Goal: Find contact information: Find contact information

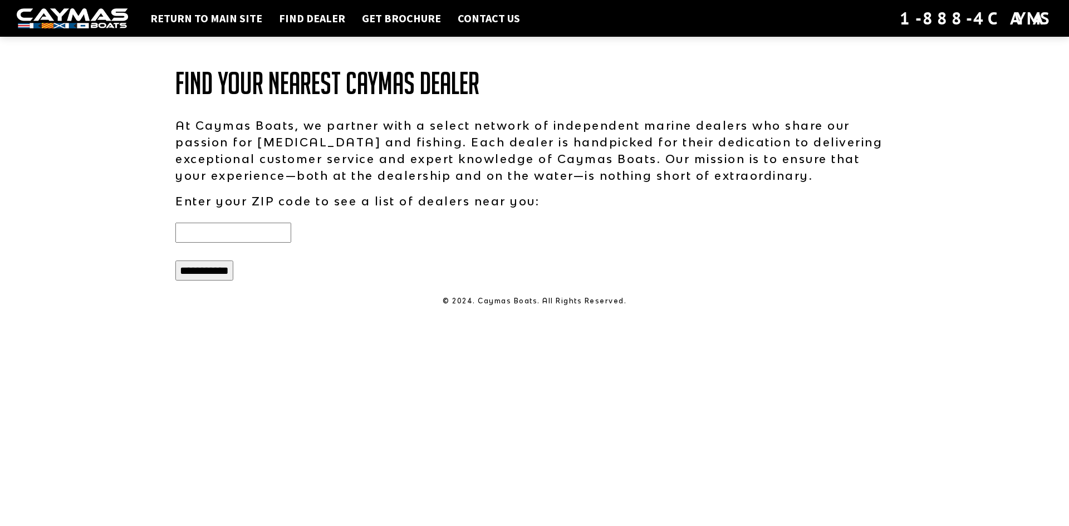
click at [216, 233] on input "text" at bounding box center [233, 233] width 116 height 20
type input "*****"
click at [210, 273] on input "**********" at bounding box center [204, 271] width 58 height 20
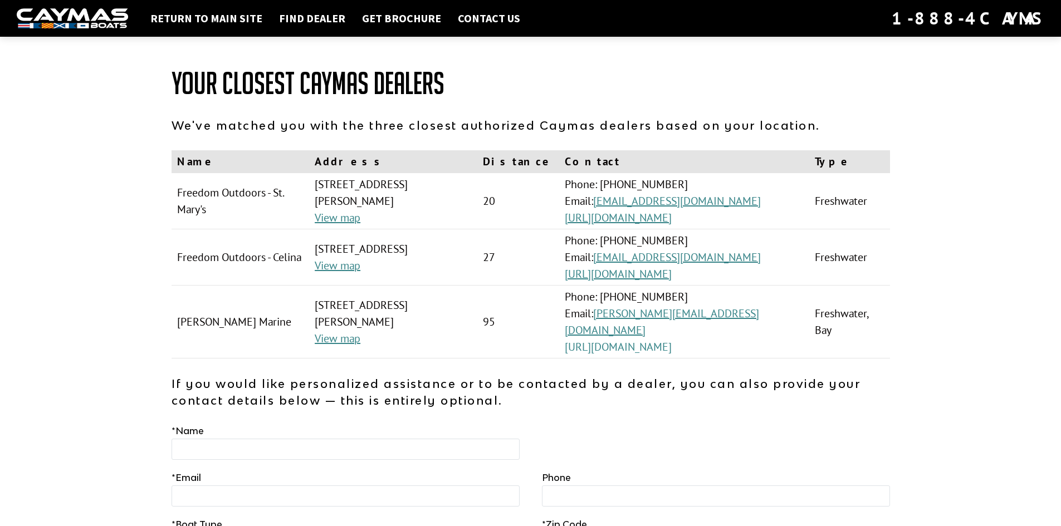
click at [625, 340] on link "[URL][DOMAIN_NAME]" at bounding box center [618, 347] width 107 height 14
